Goal: Register for event/course

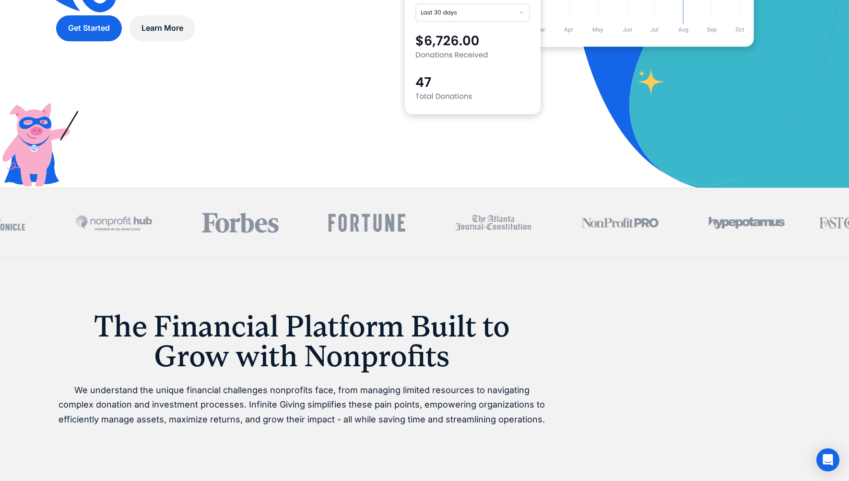
scroll to position [356, 0]
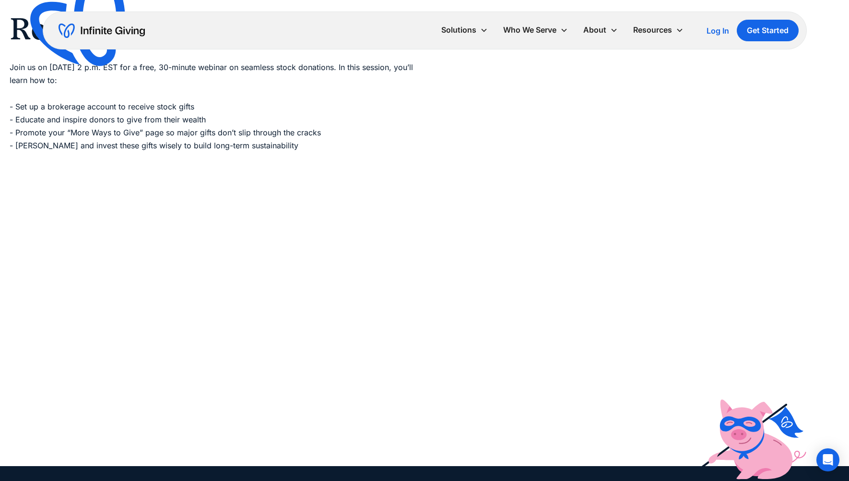
click at [86, 29] on img "home" at bounding box center [102, 30] width 86 height 15
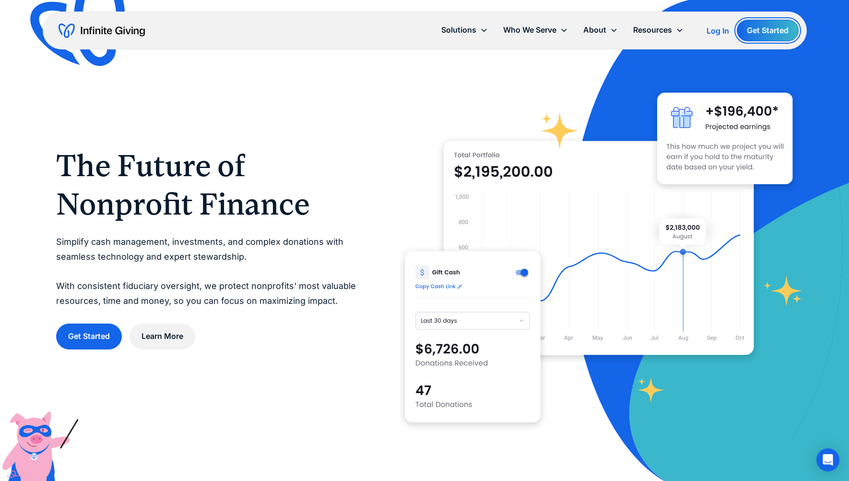
click at [765, 31] on link "Get Started" at bounding box center [768, 31] width 62 height 22
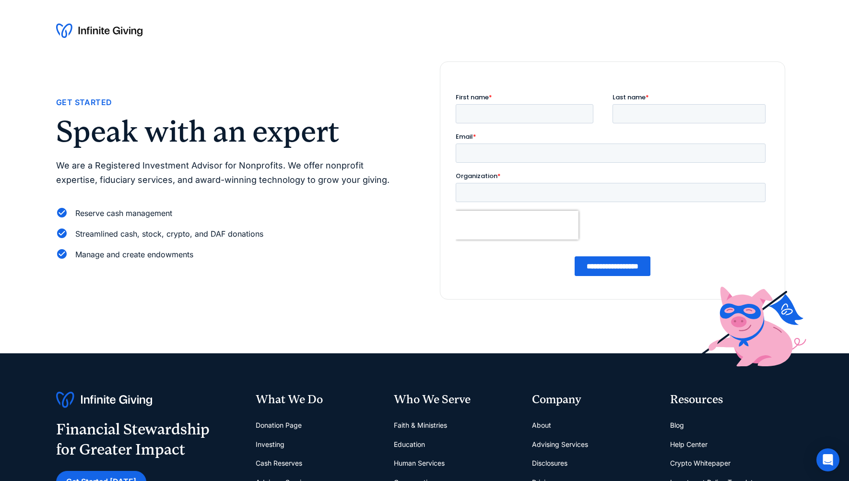
click at [80, 35] on img at bounding box center [99, 30] width 86 height 15
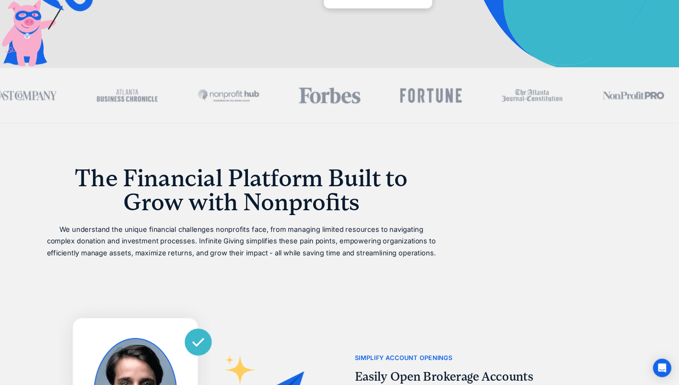
scroll to position [305, 0]
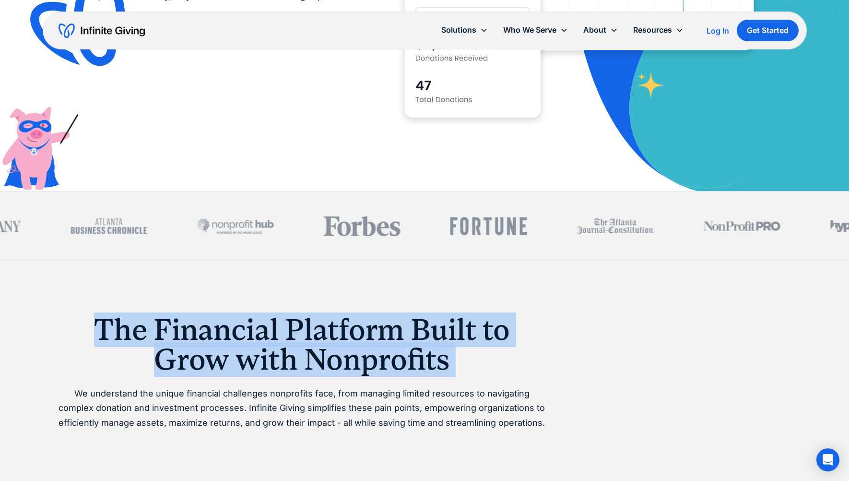
drag, startPoint x: 97, startPoint y: 329, endPoint x: 518, endPoint y: 377, distance: 424.3
click at [518, 377] on div "The Financial Platform Built to Grow with Nonprofits We understand the unique f…" at bounding box center [301, 373] width 491 height 116
copy h1 "The Financial Platform Built to Grow with Nonprofits"
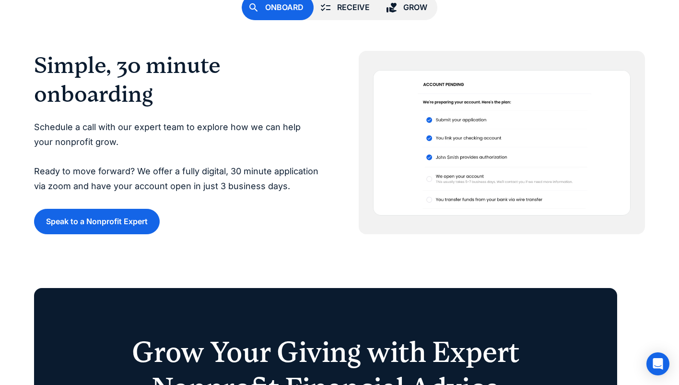
scroll to position [2248, 0]
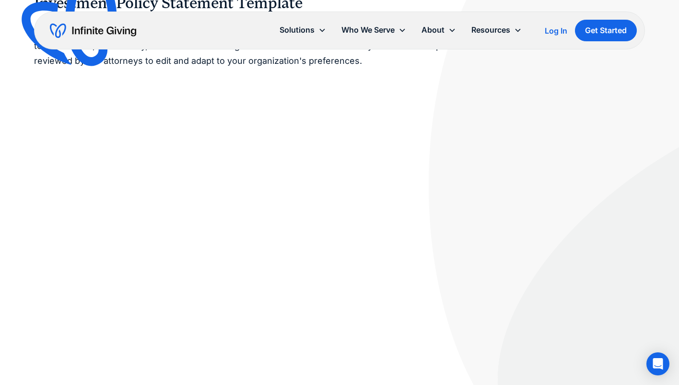
scroll to position [99, 0]
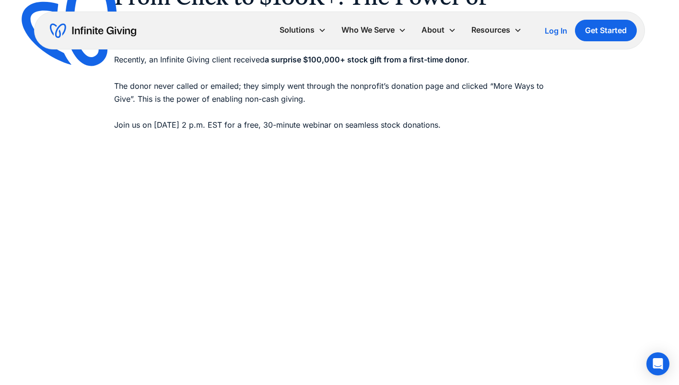
scroll to position [89, 0]
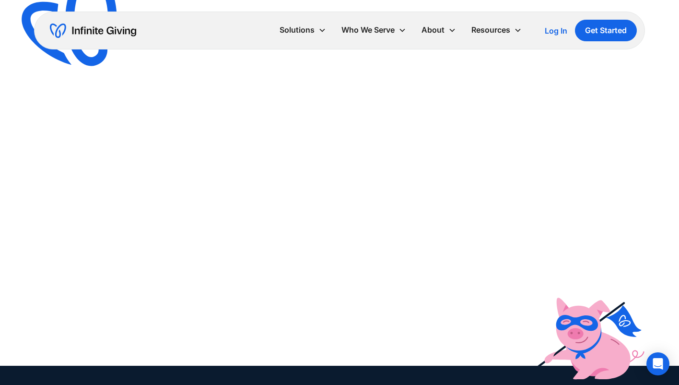
scroll to position [260, 0]
